Goal: Task Accomplishment & Management: Manage account settings

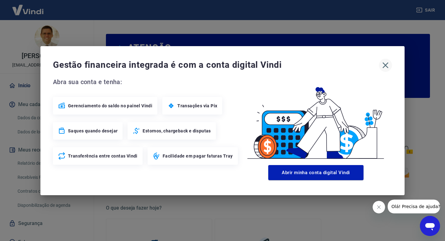
click at [386, 67] on icon "button" at bounding box center [385, 65] width 10 height 10
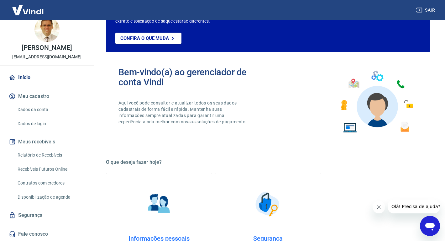
scroll to position [47, 0]
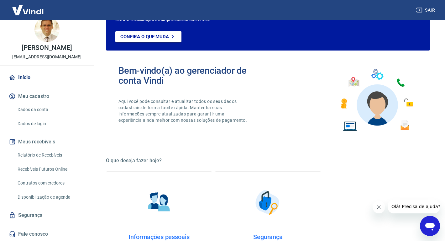
click at [69, 157] on link "Relatório de Recebíveis" at bounding box center [50, 154] width 71 height 13
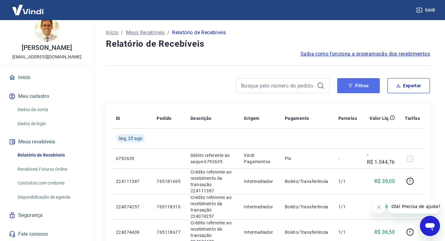
click at [356, 89] on button "Filtros" at bounding box center [358, 85] width 43 height 15
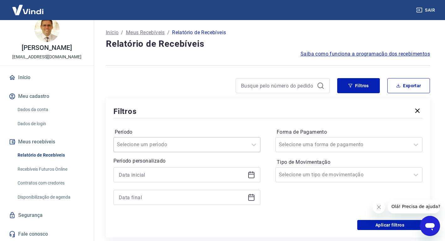
click at [177, 148] on div "Selecione um período" at bounding box center [186, 144] width 147 height 15
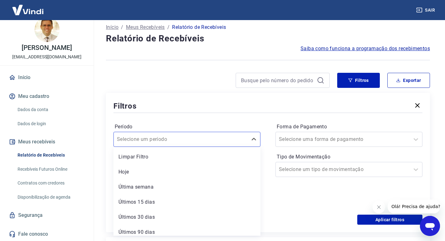
scroll to position [19, 0]
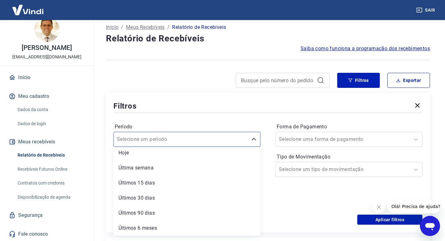
click at [267, 210] on div "Período option Últimos 90 dias focused, 6 of 7. 7 results available. Use Up and…" at bounding box center [267, 164] width 309 height 100
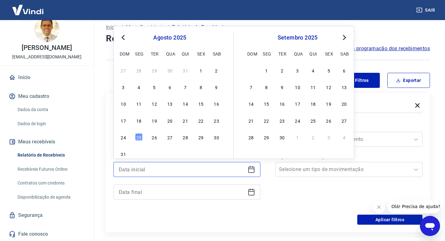
click at [224, 169] on input at bounding box center [182, 168] width 126 height 9
click at [171, 122] on div "20" at bounding box center [170, 120] width 8 height 8
type input "[DATE]"
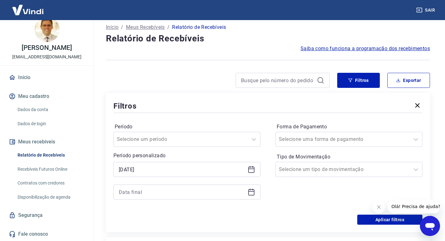
click at [253, 194] on icon at bounding box center [251, 192] width 8 height 8
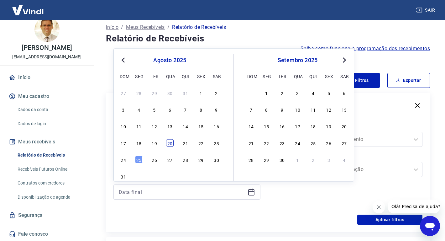
click at [171, 143] on div "20" at bounding box center [170, 143] width 8 height 8
type input "[DATE]"
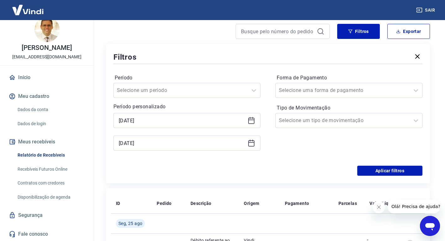
scroll to position [55, 0]
click at [396, 174] on button "Aplicar filtros" at bounding box center [389, 170] width 65 height 10
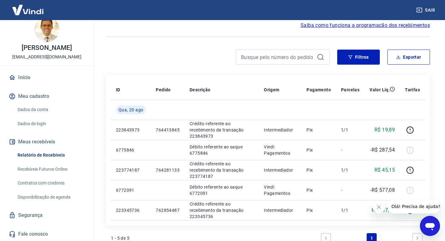
scroll to position [44, 0]
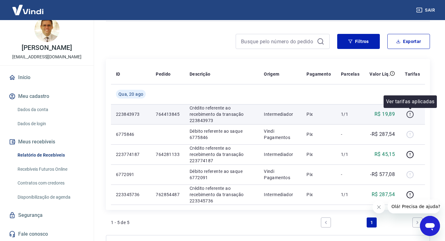
click at [410, 116] on icon "button" at bounding box center [410, 114] width 8 height 8
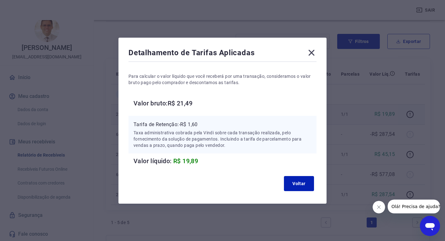
click at [311, 55] on icon at bounding box center [311, 53] width 10 height 10
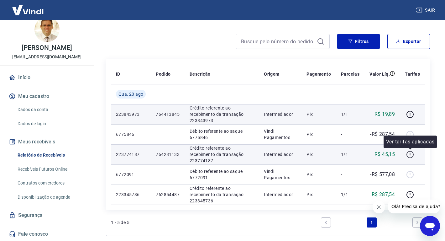
click at [410, 157] on icon "button" at bounding box center [410, 154] width 8 height 8
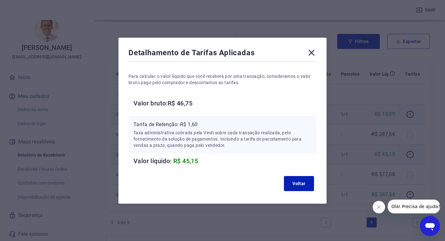
click at [311, 54] on icon at bounding box center [311, 53] width 10 height 10
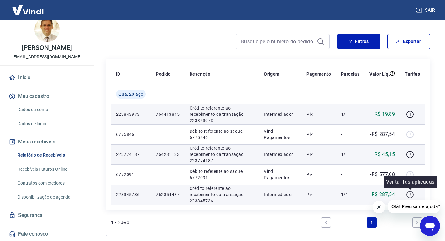
click at [410, 194] on icon "button" at bounding box center [409, 194] width 1 height 2
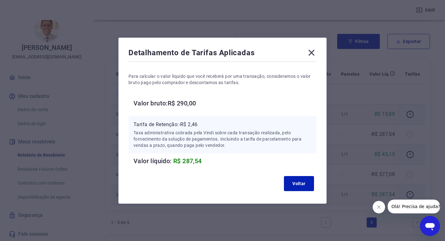
click at [309, 55] on icon at bounding box center [311, 53] width 10 height 10
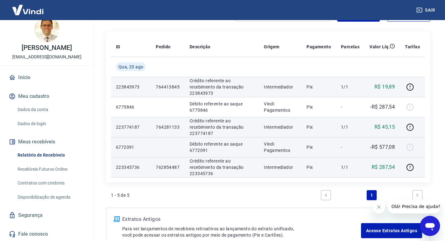
scroll to position [73, 0]
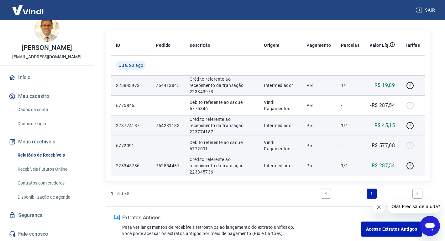
click at [343, 148] on td "-" at bounding box center [350, 145] width 29 height 20
click at [127, 148] on p "6772091" at bounding box center [131, 145] width 30 height 6
click at [126, 148] on p "6772091" at bounding box center [131, 145] width 30 height 6
click at [226, 146] on p "Débito referente ao saque 6772091" at bounding box center [222, 145] width 64 height 13
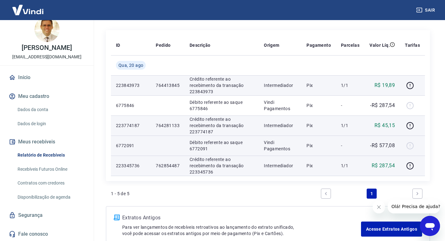
click at [226, 146] on p "Débito referente ao saque 6772091" at bounding box center [222, 145] width 64 height 13
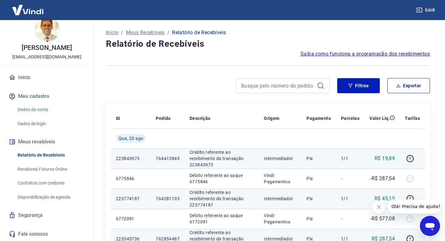
scroll to position [111, 0]
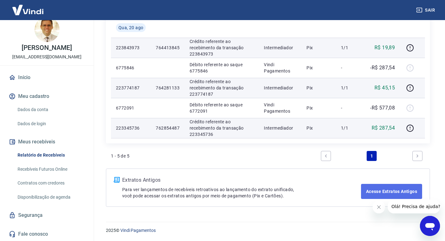
click at [394, 192] on link "Acesse Extratos Antigos" at bounding box center [391, 191] width 61 height 15
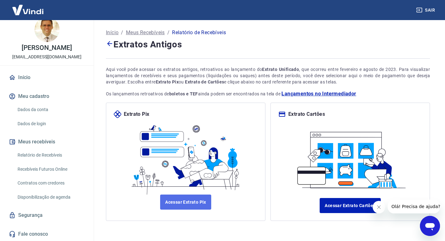
click at [196, 203] on link "Acessar Extrato Pix" at bounding box center [185, 201] width 51 height 15
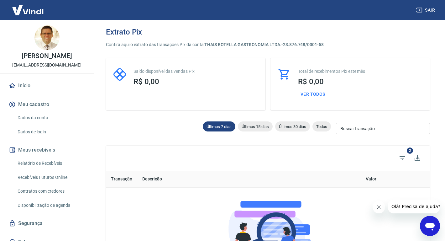
click at [365, 129] on input "Buscar transação" at bounding box center [383, 128] width 94 height 12
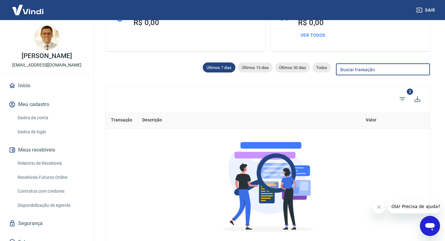
scroll to position [60, 0]
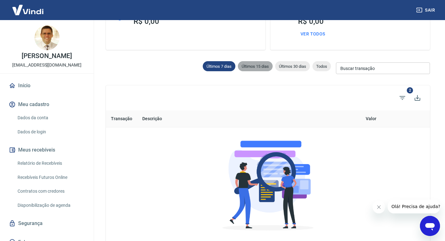
click at [255, 65] on span "Últimos 15 dias" at bounding box center [255, 66] width 35 height 5
type input "10/08/2025"
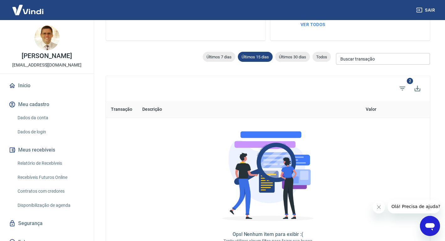
scroll to position [69, 0]
click at [376, 208] on icon "Fechar mensagem da empresa" at bounding box center [378, 206] width 5 height 5
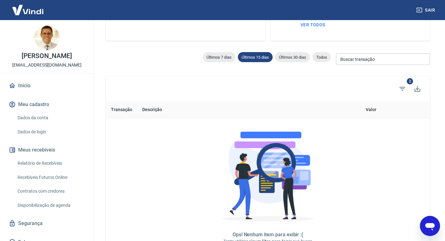
click at [25, 86] on link "Início" at bounding box center [47, 86] width 79 height 14
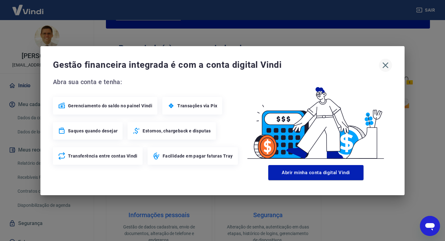
click at [383, 64] on icon "button" at bounding box center [385, 65] width 10 height 10
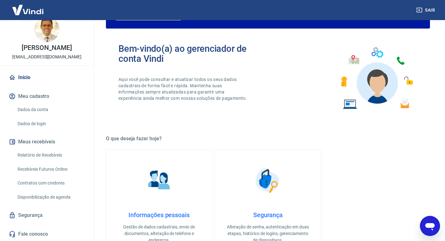
scroll to position [7, 0]
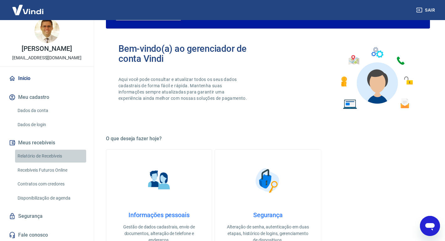
click at [71, 161] on link "Relatório de Recebíveis" at bounding box center [50, 155] width 71 height 13
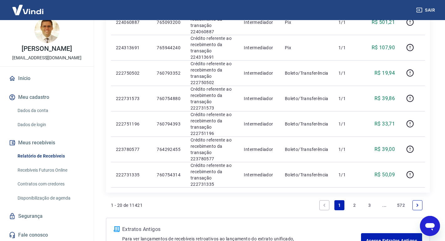
scroll to position [532, 0]
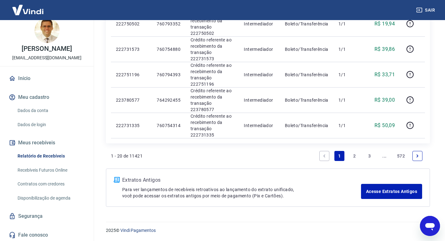
click at [354, 158] on link "2" at bounding box center [354, 156] width 10 height 10
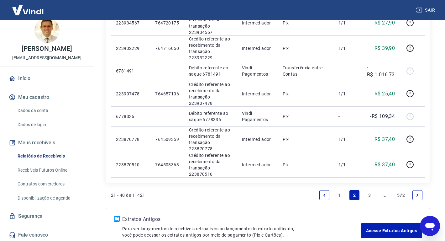
scroll to position [526, 0]
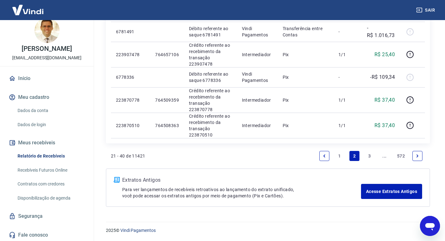
click at [369, 156] on link "3" at bounding box center [369, 156] width 10 height 10
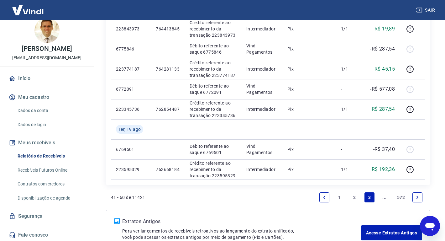
scroll to position [406, 0]
